Goal: Information Seeking & Learning: Learn about a topic

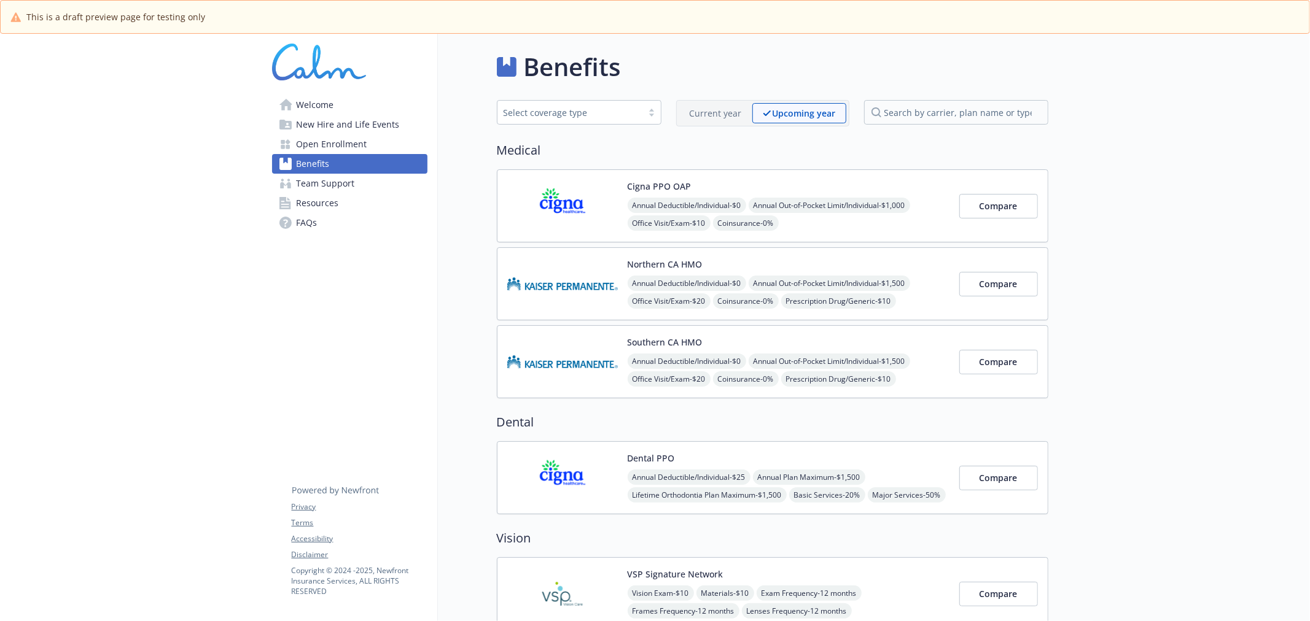
click at [325, 137] on span "Open Enrollment" at bounding box center [332, 144] width 71 height 20
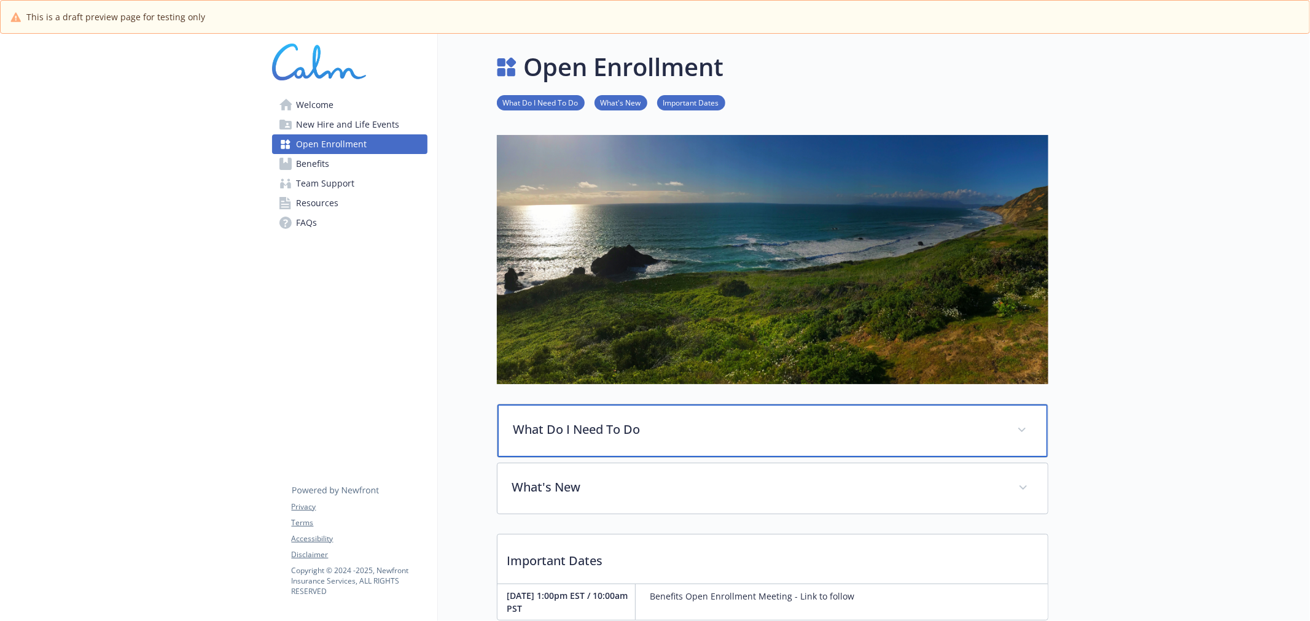
click at [651, 416] on div "What Do I Need To Do" at bounding box center [772, 431] width 550 height 53
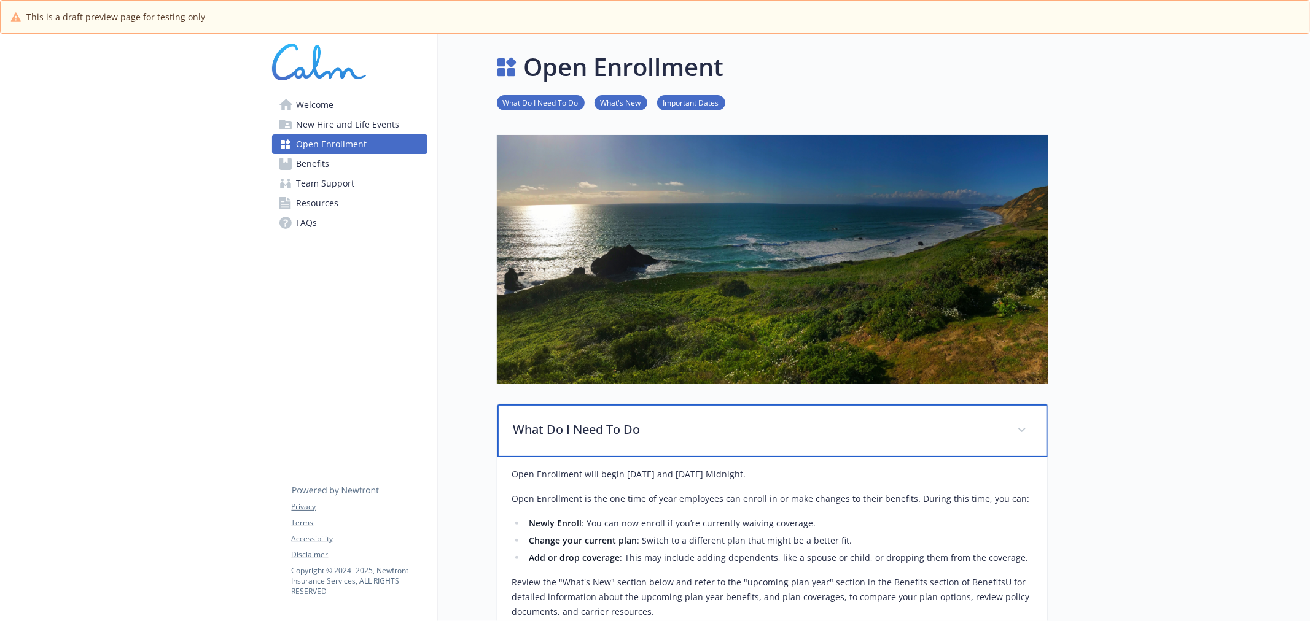
scroll to position [363, 0]
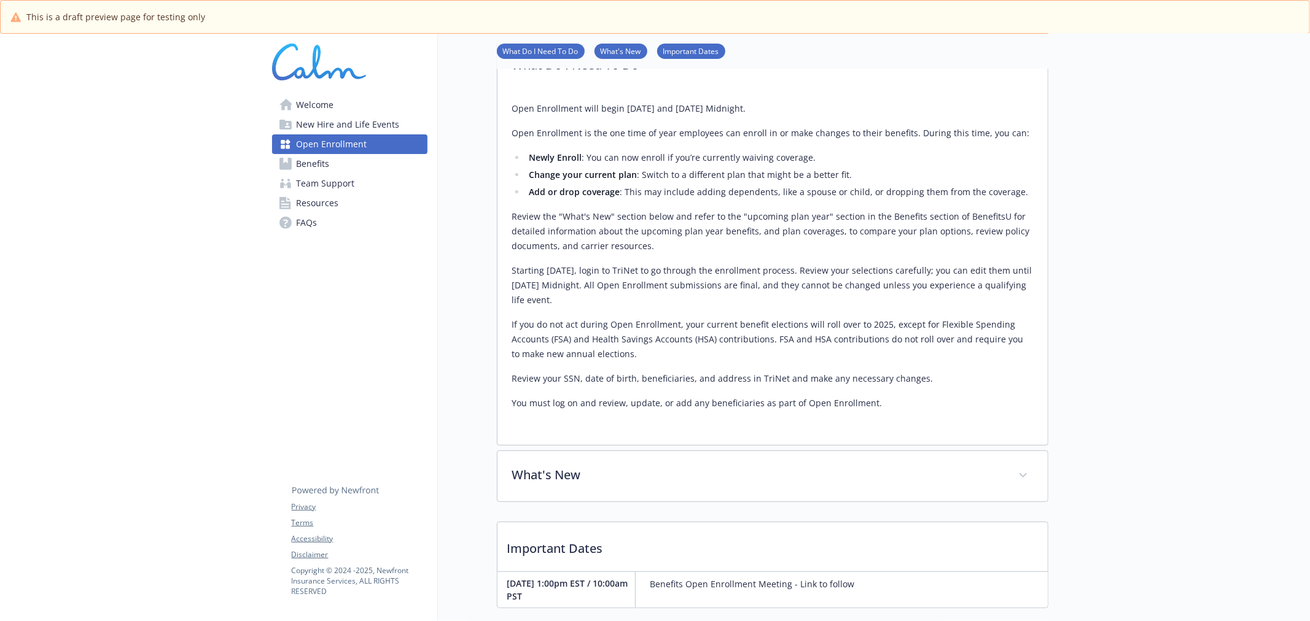
click at [322, 154] on span "Benefits" at bounding box center [313, 164] width 33 height 20
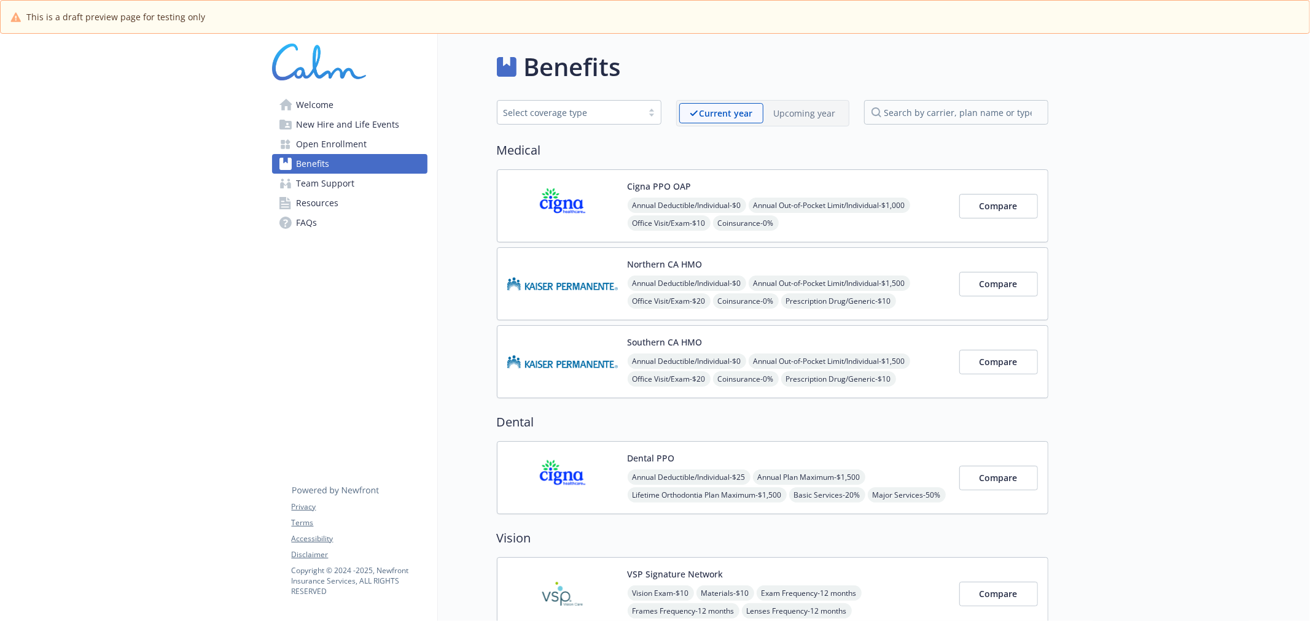
click at [610, 216] on img at bounding box center [562, 206] width 111 height 52
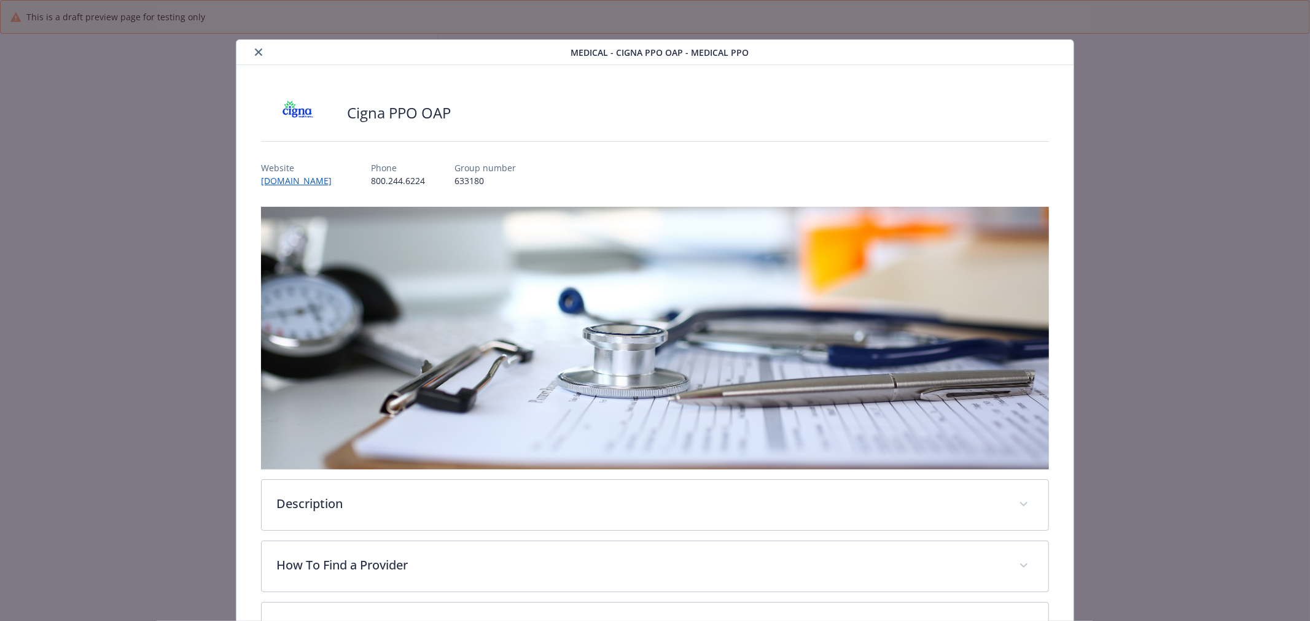
scroll to position [37, 0]
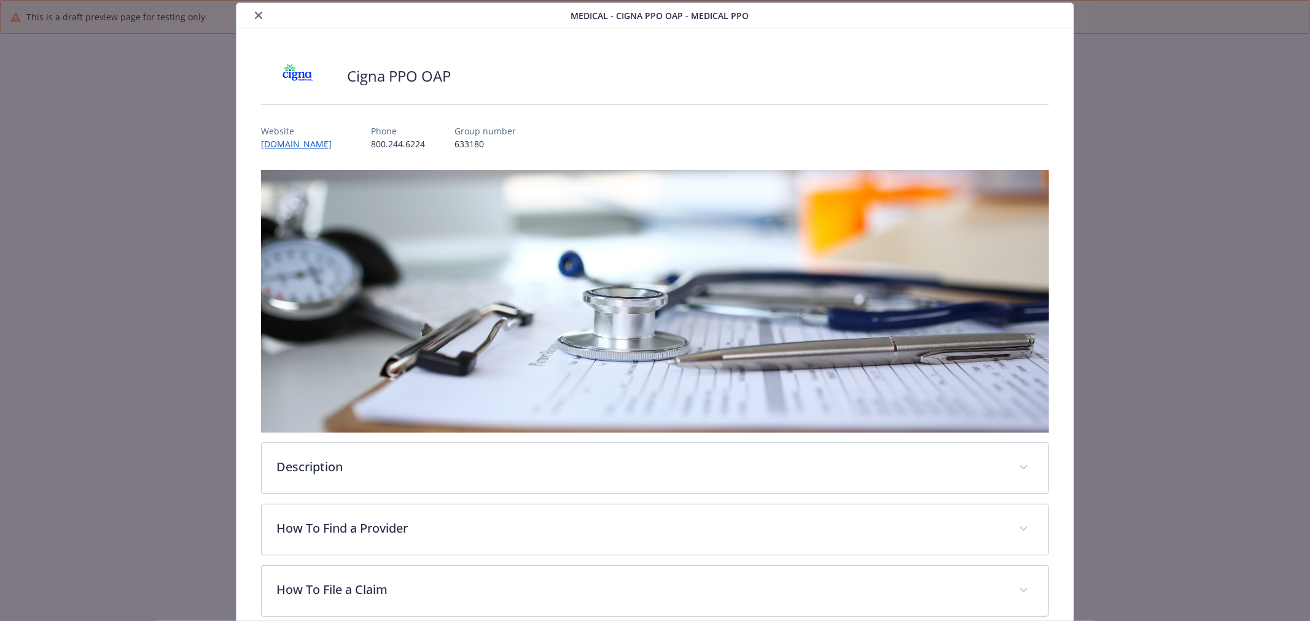
click at [257, 13] on icon "close" at bounding box center [258, 15] width 7 height 7
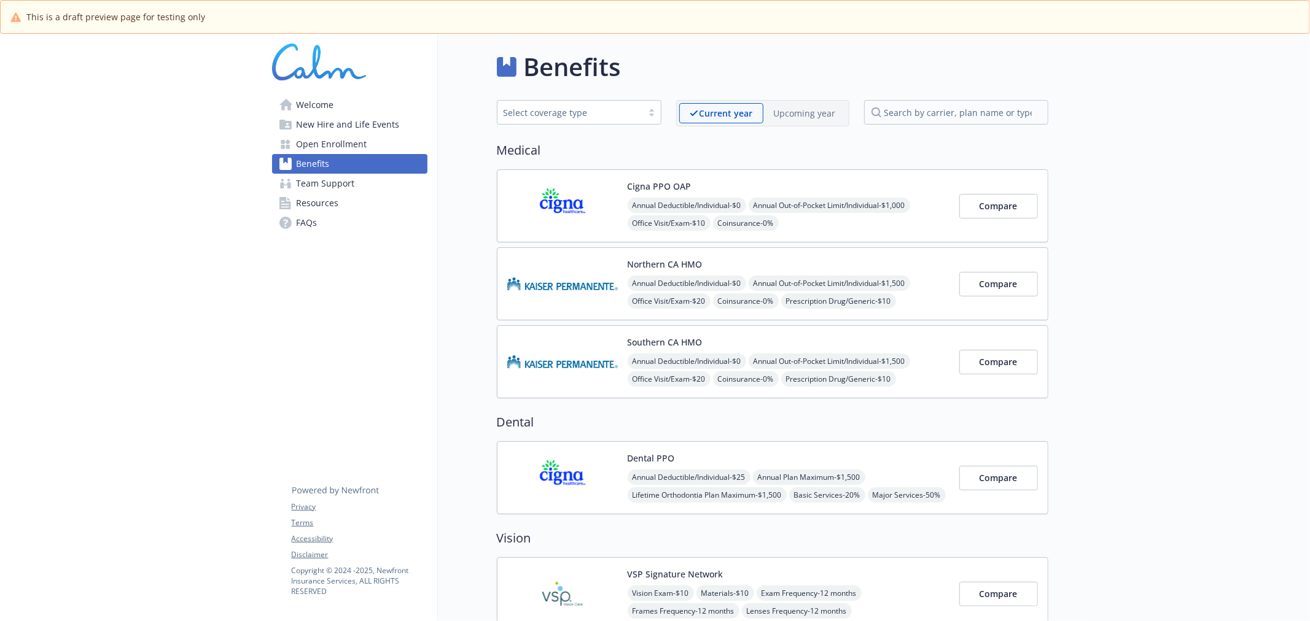
click at [610, 306] on img at bounding box center [562, 284] width 111 height 52
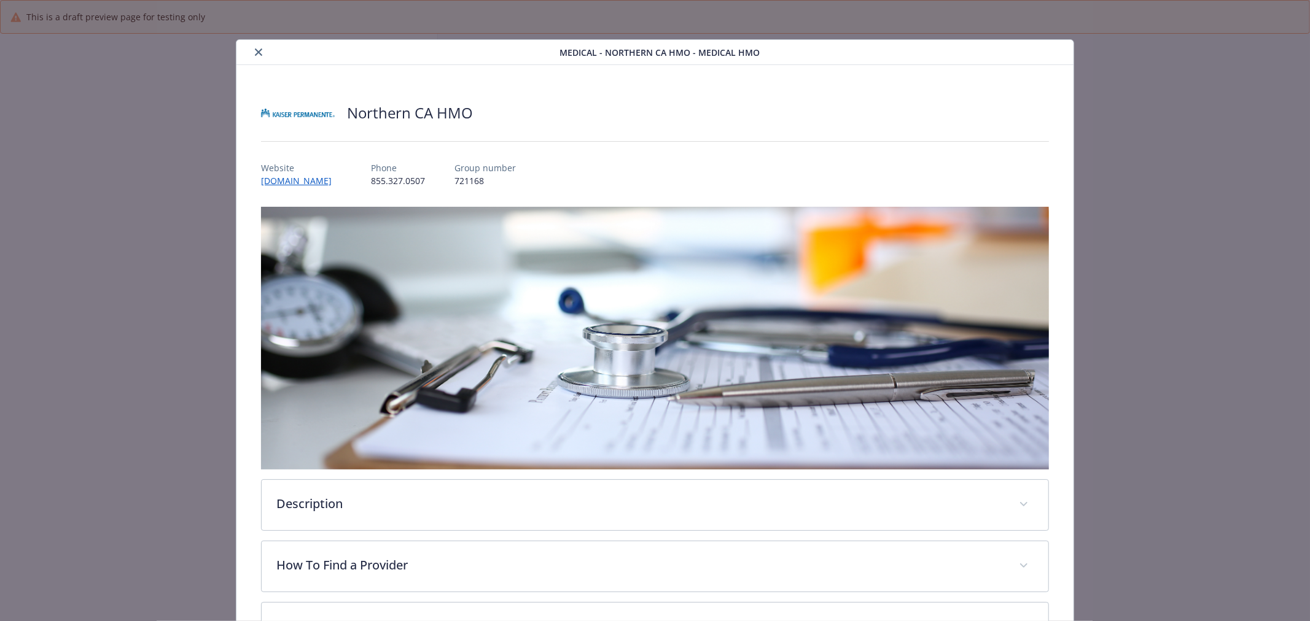
scroll to position [37, 0]
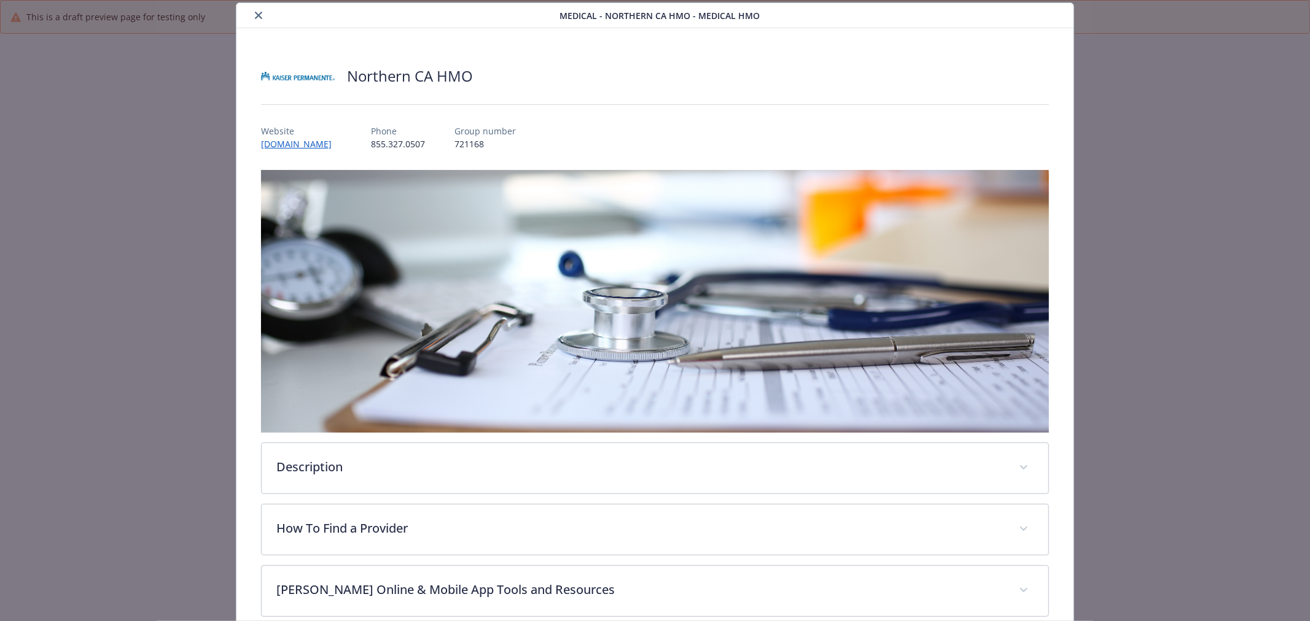
click at [257, 15] on icon "close" at bounding box center [258, 15] width 7 height 7
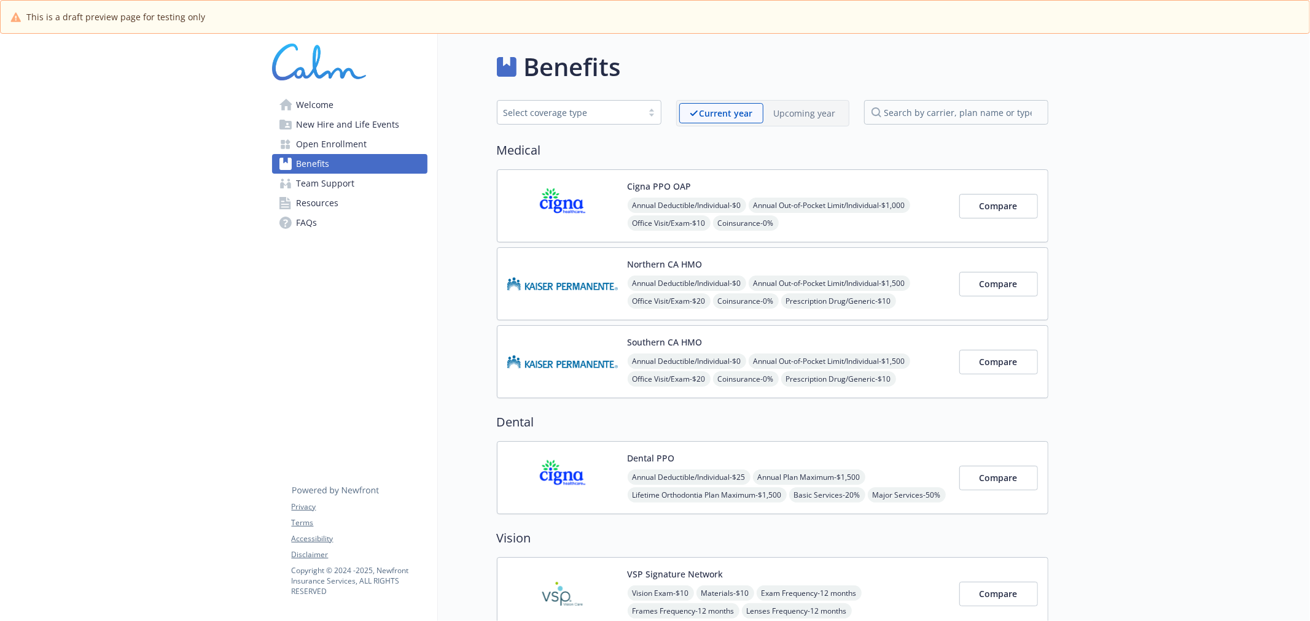
click at [603, 472] on img at bounding box center [562, 478] width 111 height 52
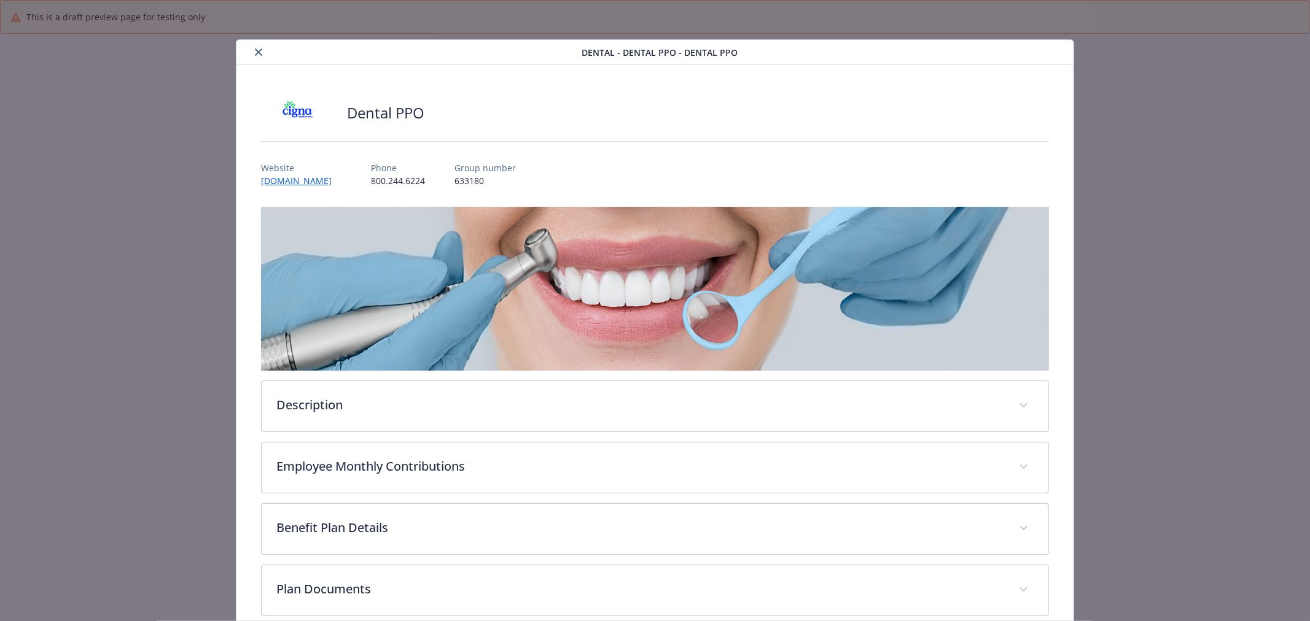
scroll to position [125, 0]
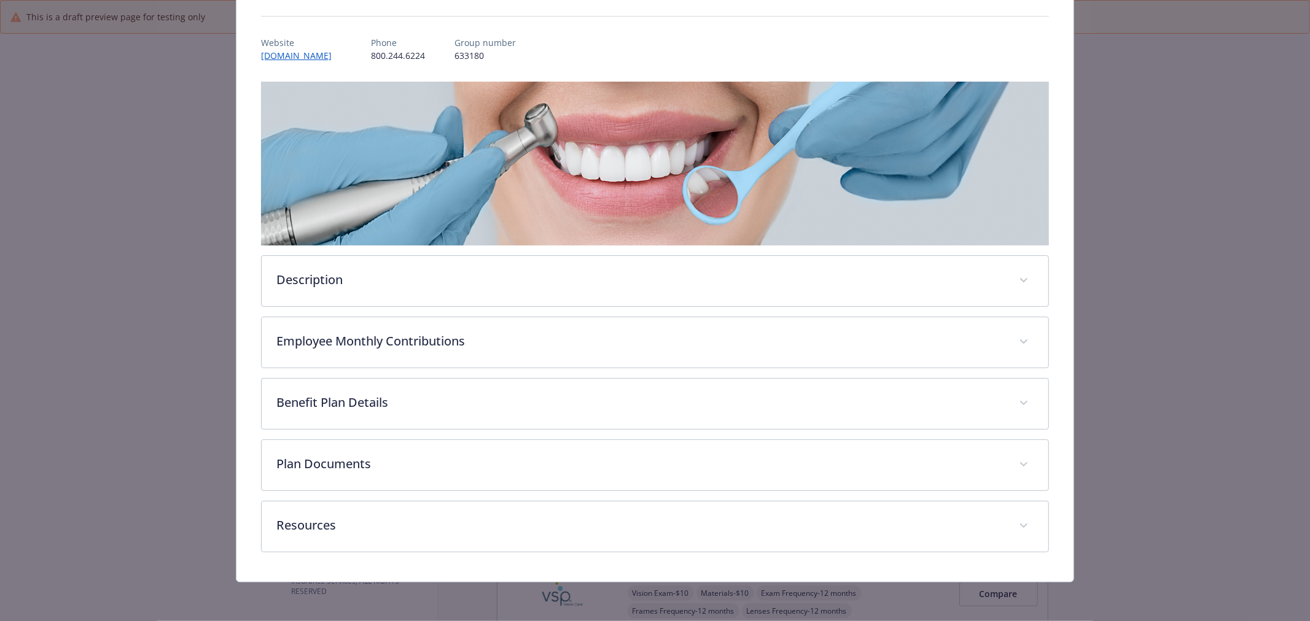
click at [617, 551] on div "Resources Cigna Dental Claim Form.pdf" at bounding box center [655, 527] width 788 height 52
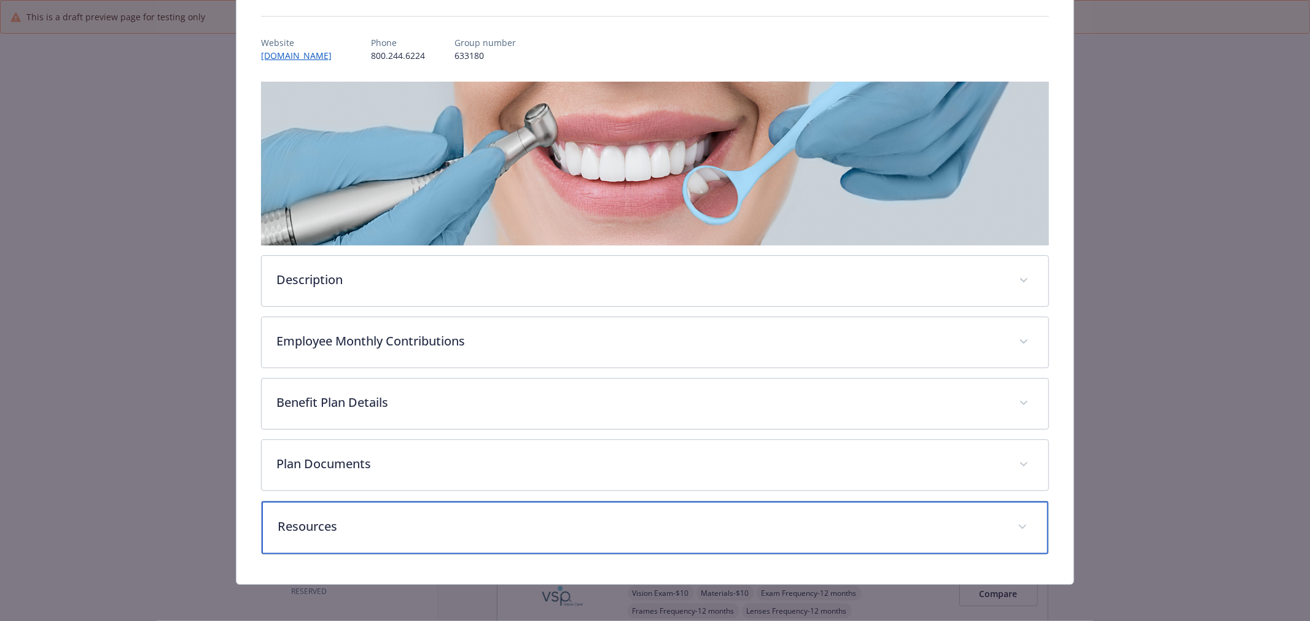
click at [612, 524] on p "Resources" at bounding box center [640, 527] width 725 height 18
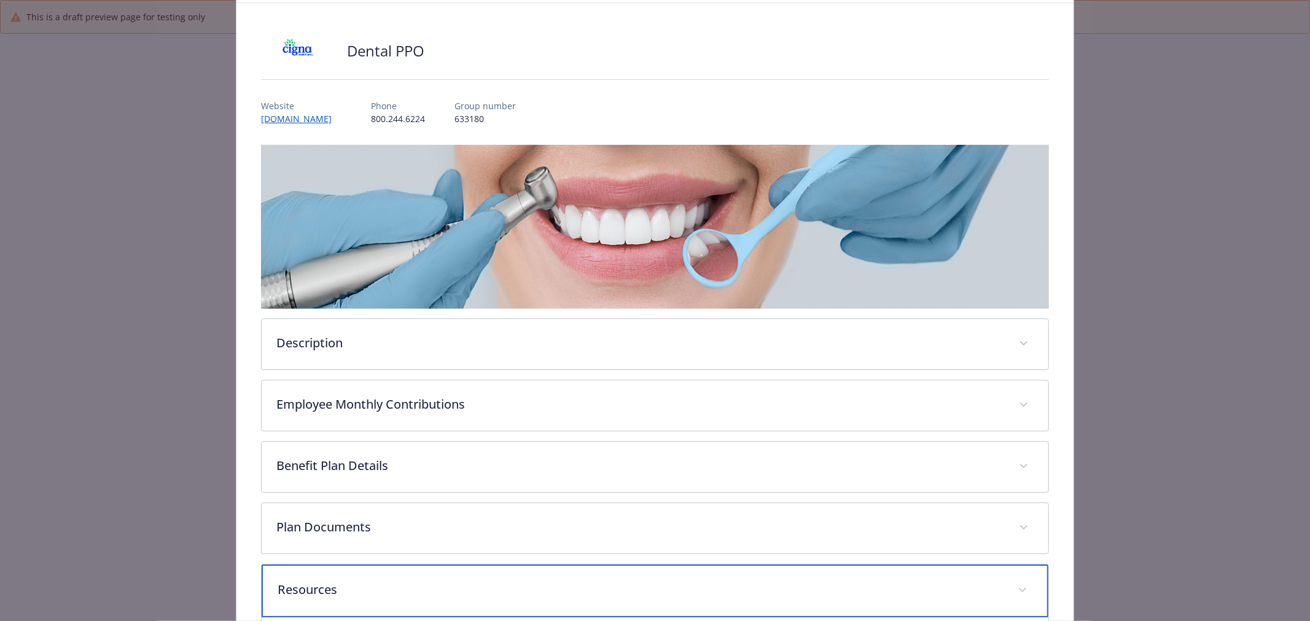
scroll to position [0, 0]
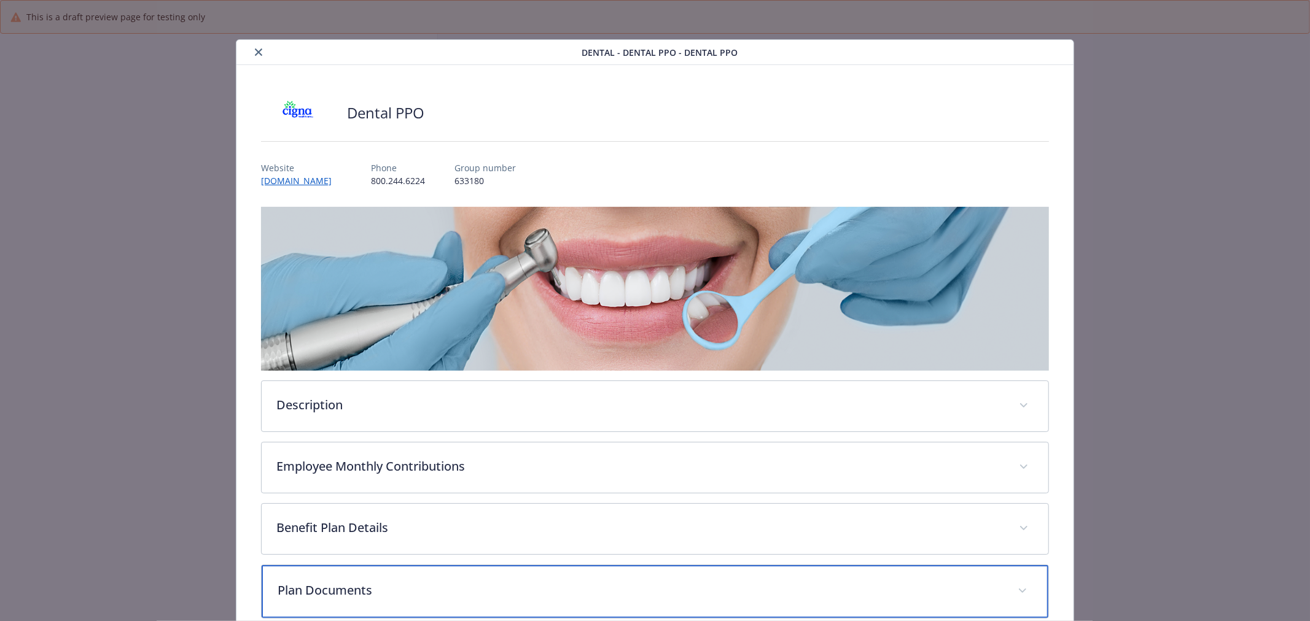
click at [489, 596] on p "Plan Documents" at bounding box center [640, 590] width 725 height 18
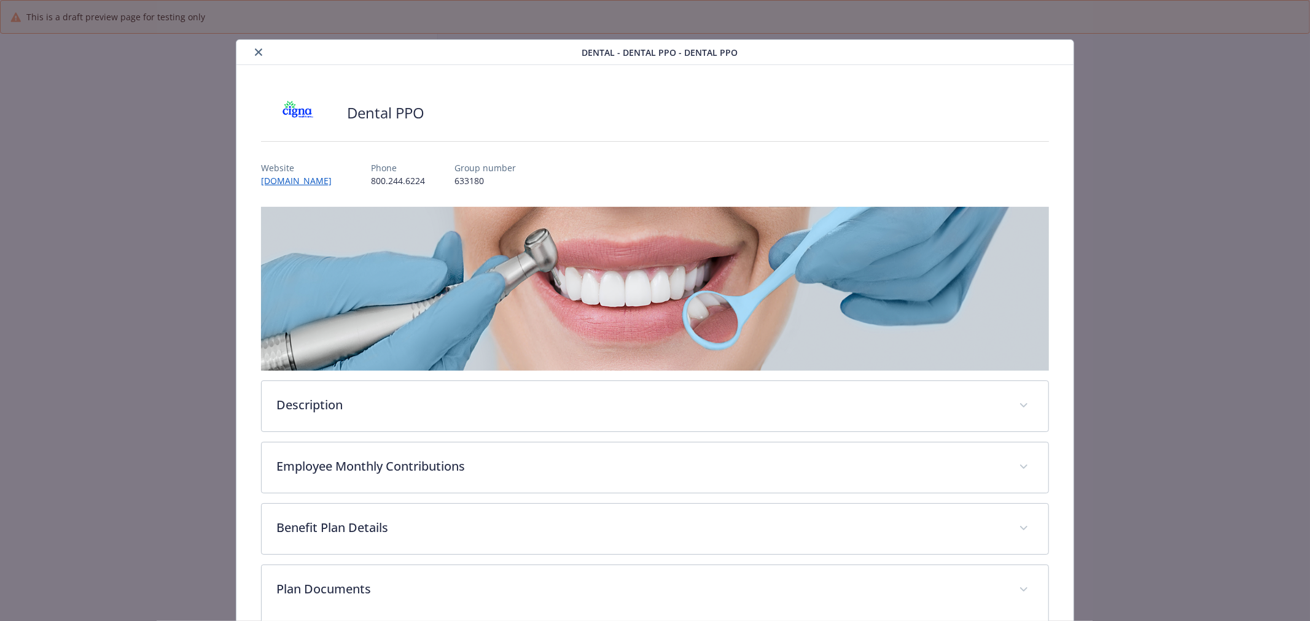
click at [262, 46] on div "details for plan Dental - Dental PPO - Dental PPO" at bounding box center [411, 52] width 341 height 15
click at [255, 52] on icon "close" at bounding box center [258, 52] width 7 height 7
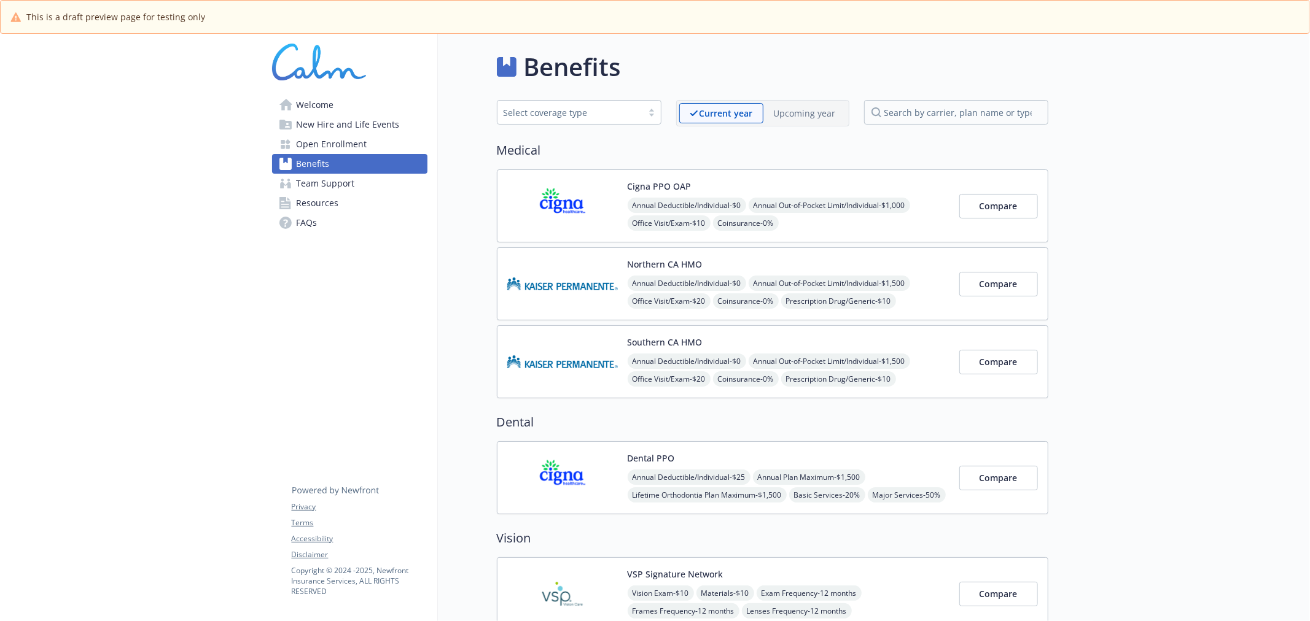
click at [798, 107] on p "Upcoming year" at bounding box center [805, 113] width 62 height 13
click at [596, 489] on img at bounding box center [562, 478] width 111 height 52
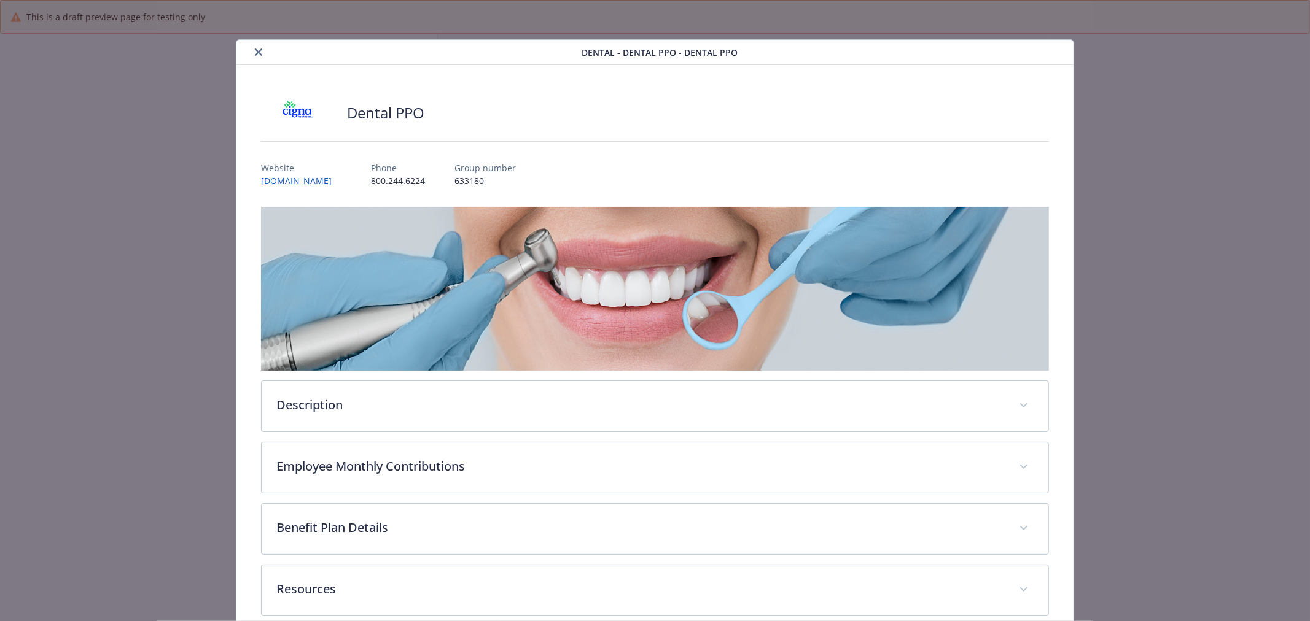
scroll to position [20, 0]
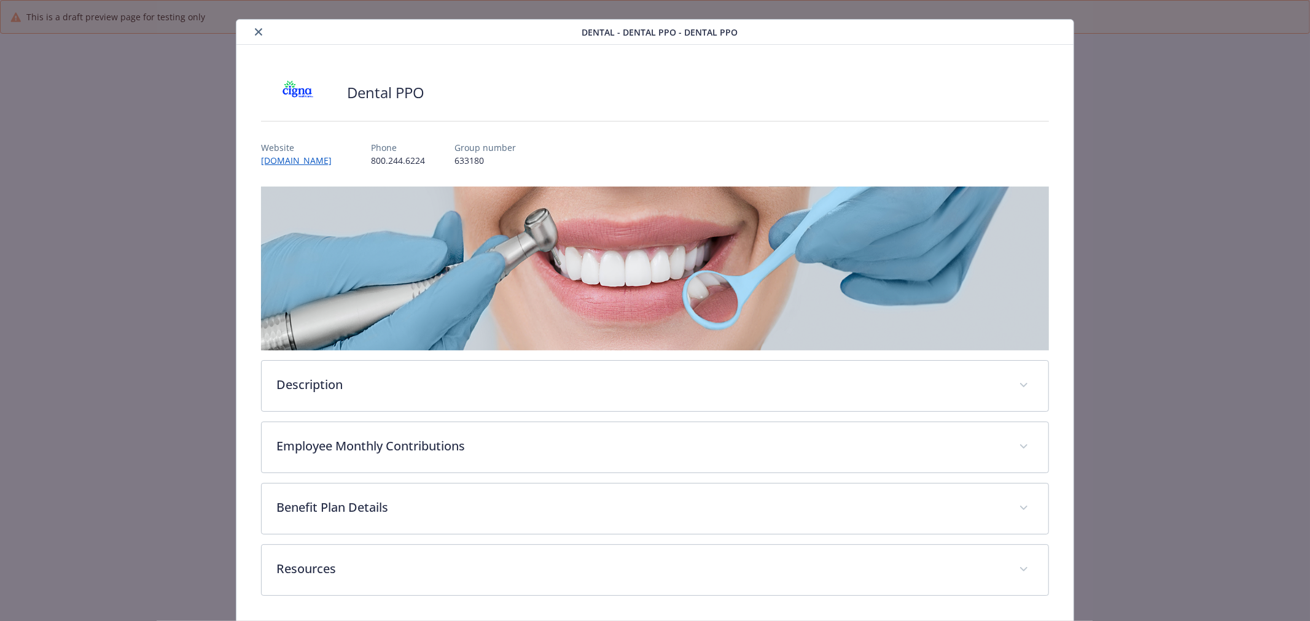
click at [255, 29] on icon "close" at bounding box center [258, 31] width 7 height 7
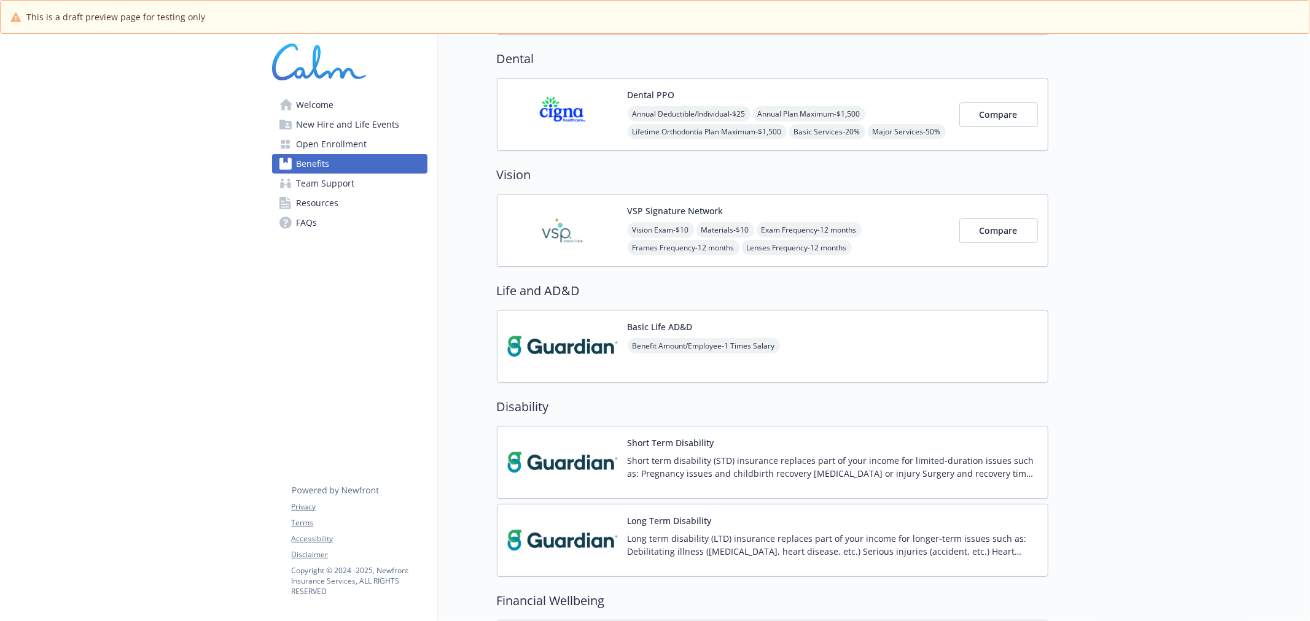
click at [628, 235] on div "Vision Exam - $10 Materials - $10 Exam Frequency - 12 months Frames Frequency -…" at bounding box center [789, 247] width 322 height 51
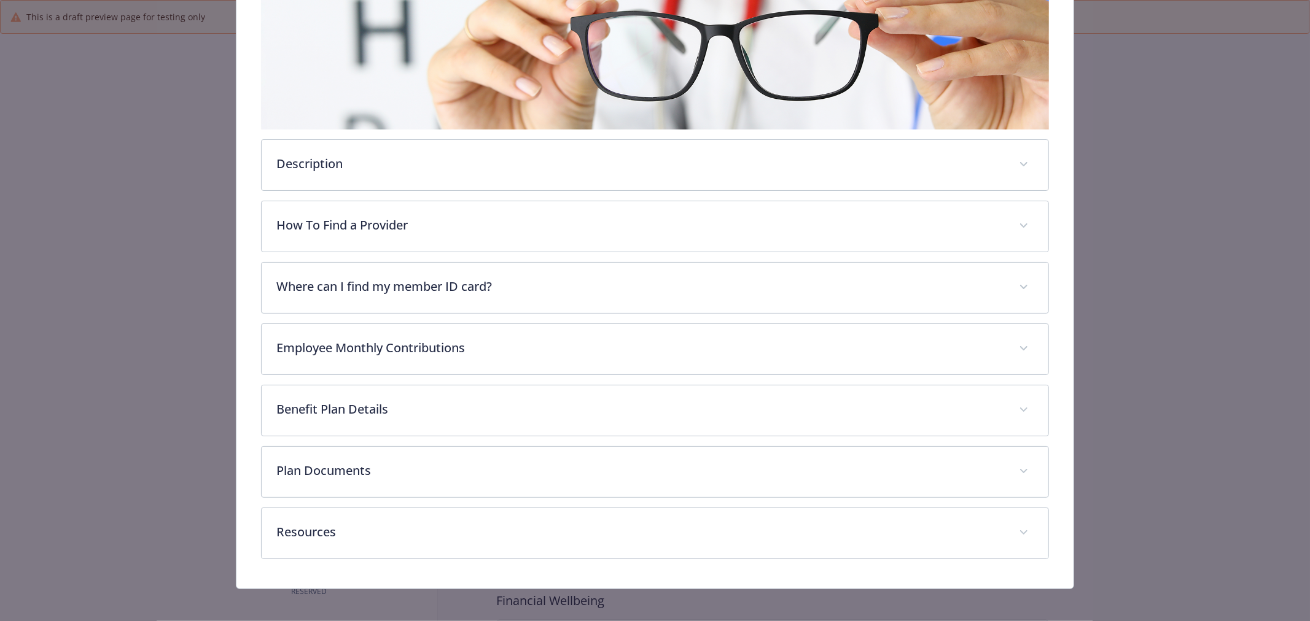
scroll to position [248, 0]
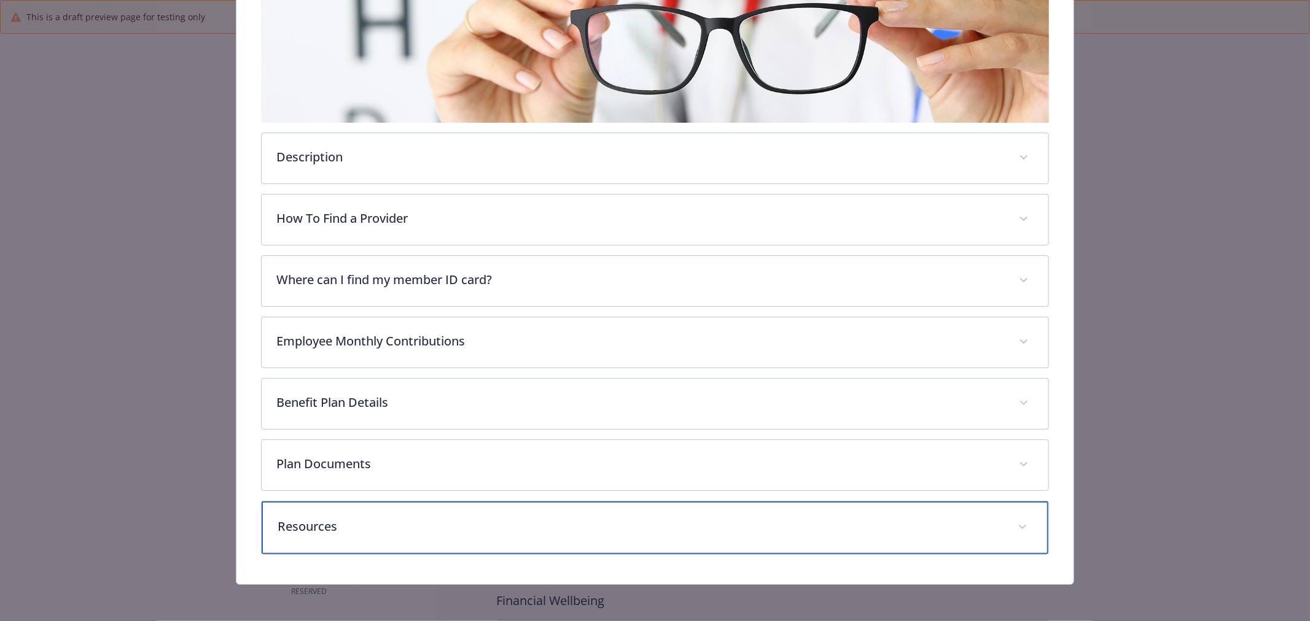
click at [479, 524] on p "Resources" at bounding box center [640, 527] width 725 height 18
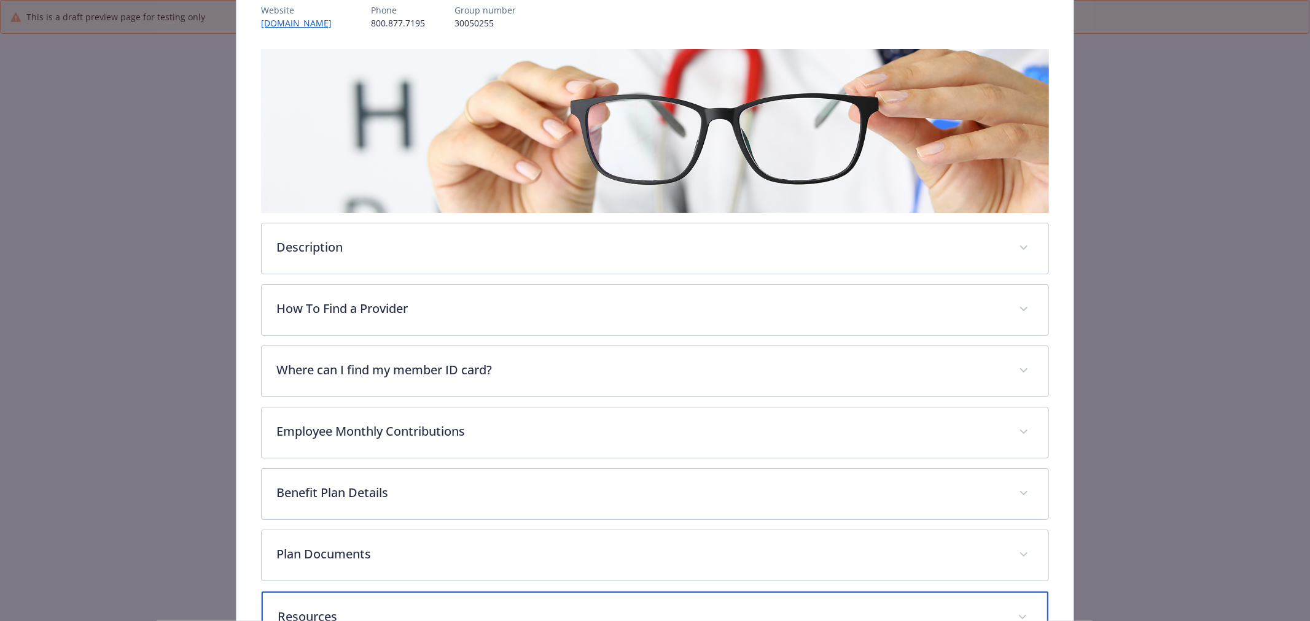
scroll to position [0, 0]
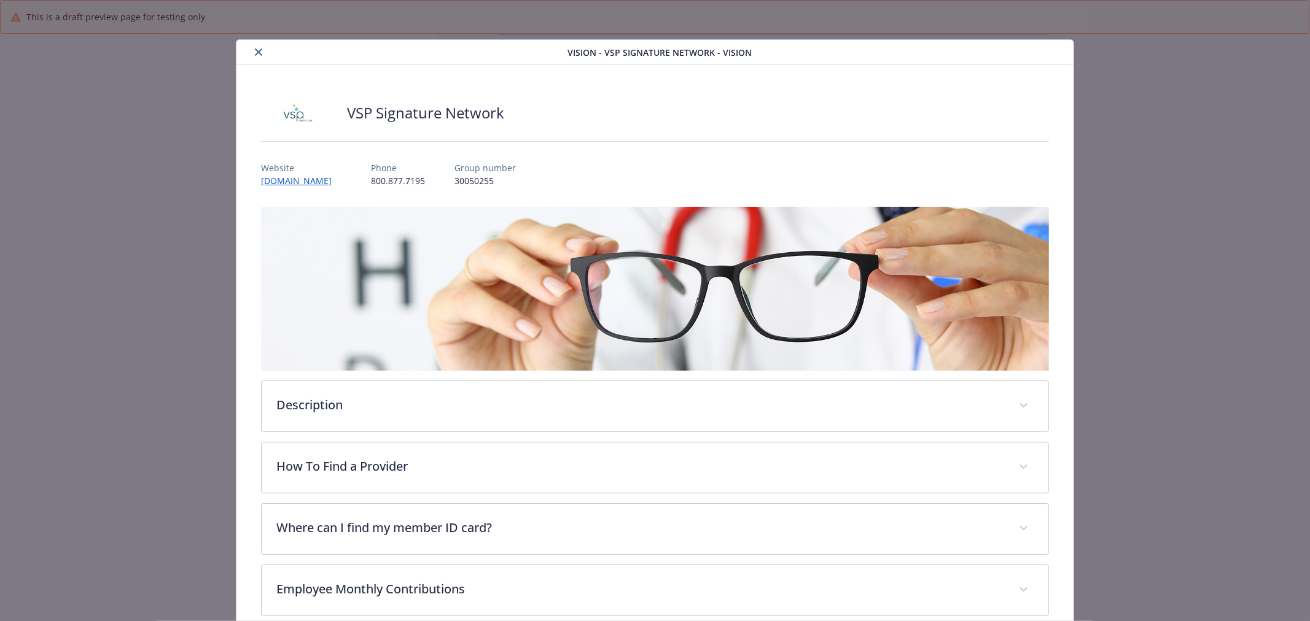
drag, startPoint x: 252, startPoint y: 51, endPoint x: 264, endPoint y: 71, distance: 23.4
click at [255, 52] on icon "close" at bounding box center [258, 52] width 7 height 7
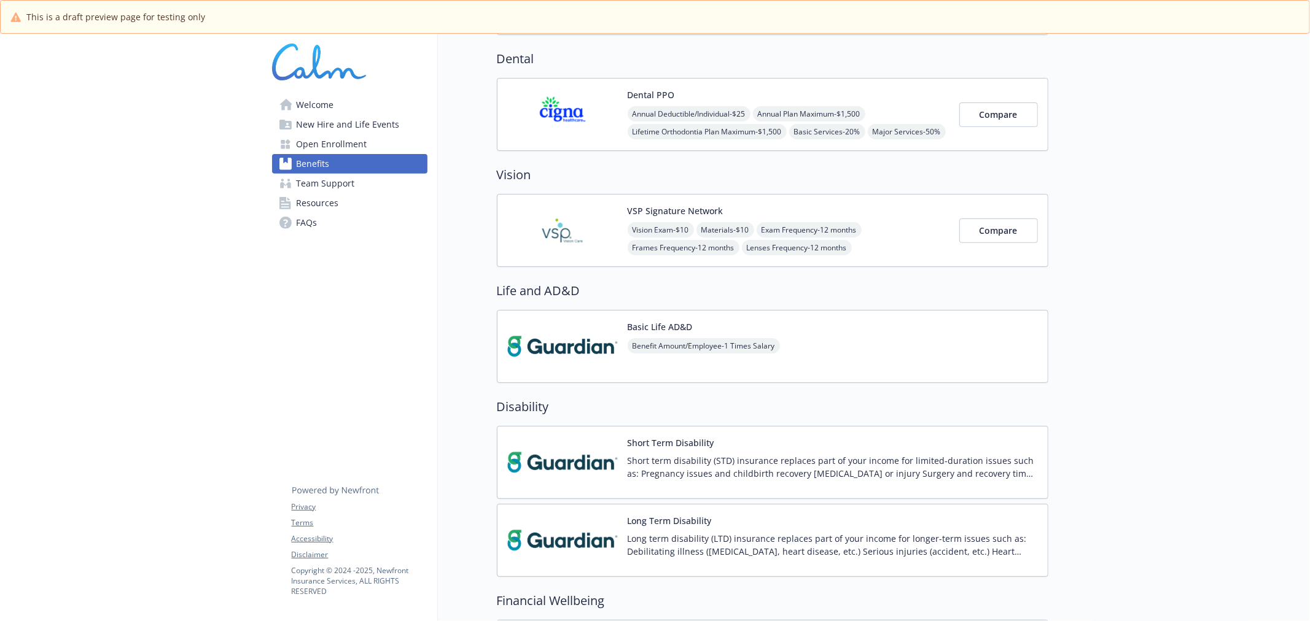
click at [606, 341] on img at bounding box center [562, 347] width 111 height 52
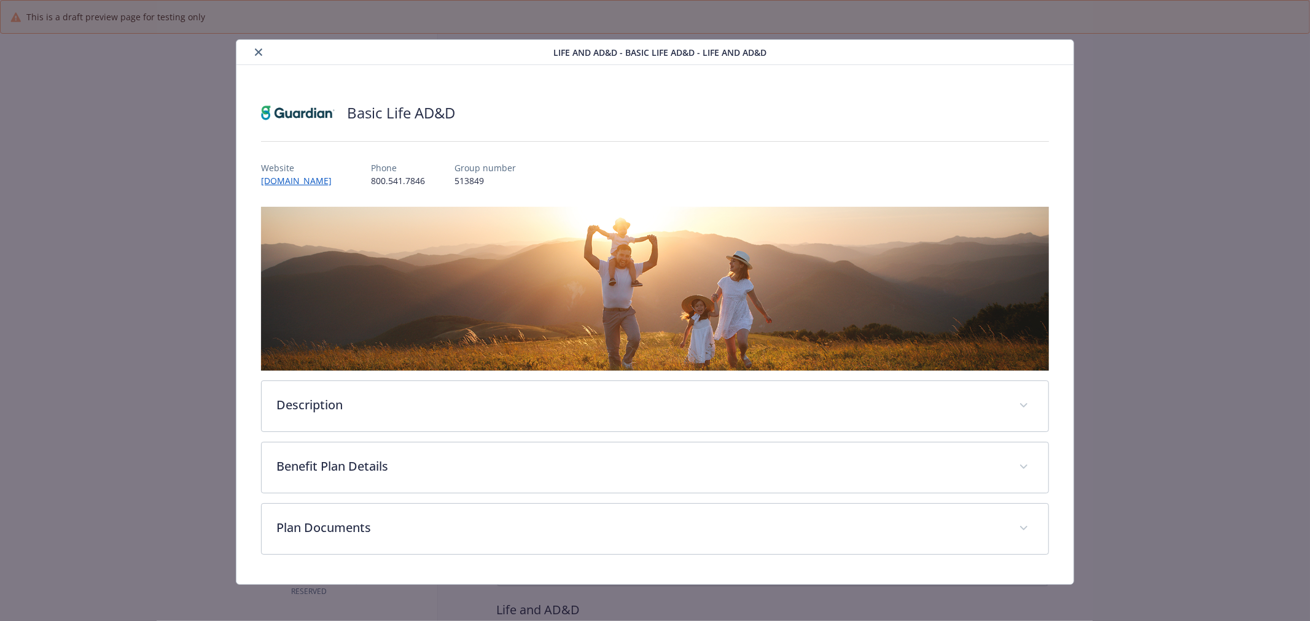
scroll to position [363, 0]
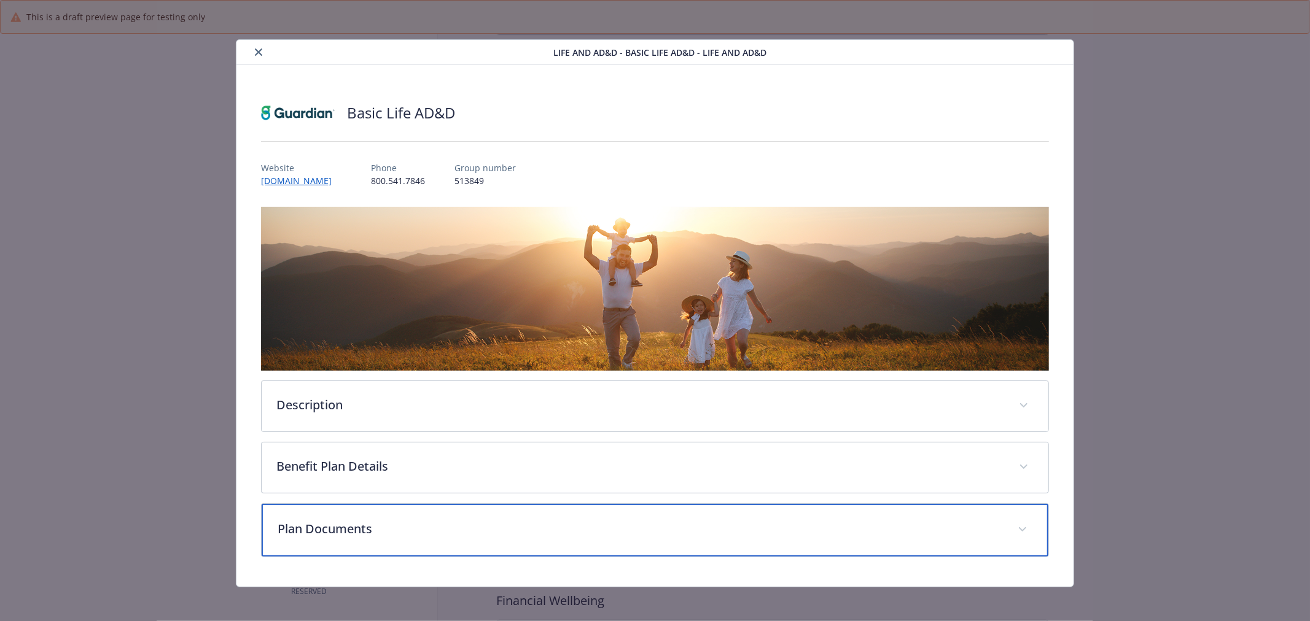
click at [410, 535] on p "Plan Documents" at bounding box center [640, 529] width 725 height 18
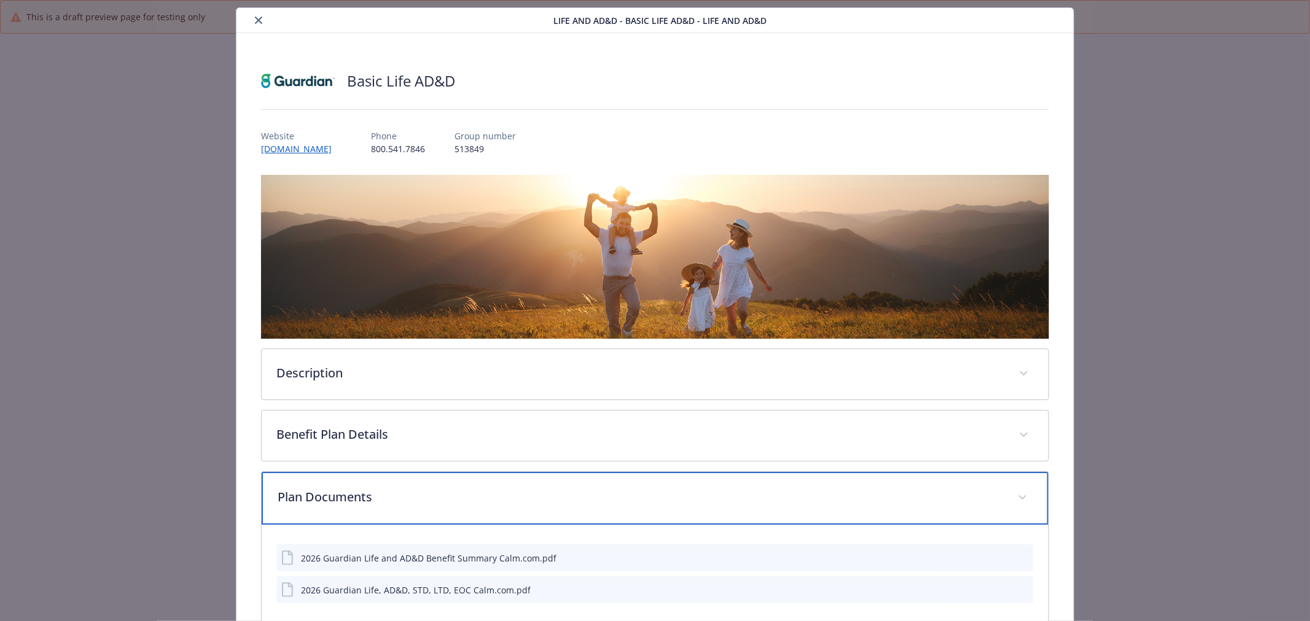
scroll to position [0, 0]
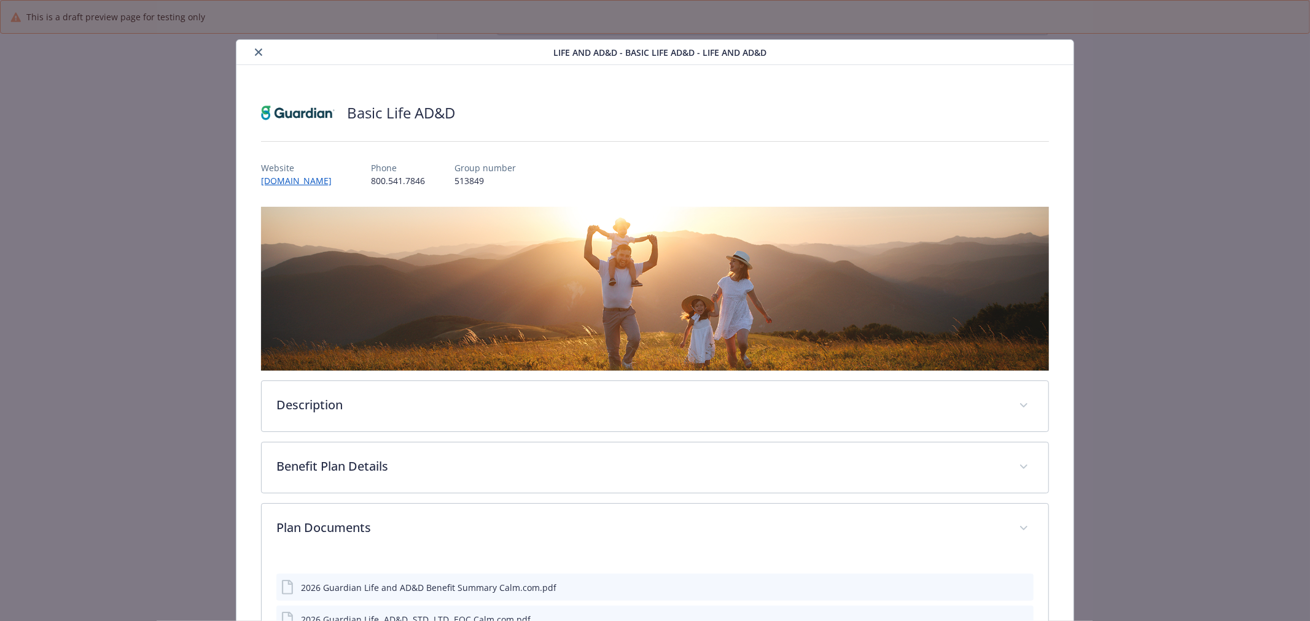
click at [255, 49] on icon "close" at bounding box center [258, 52] width 7 height 7
